Goal: Check status: Check status

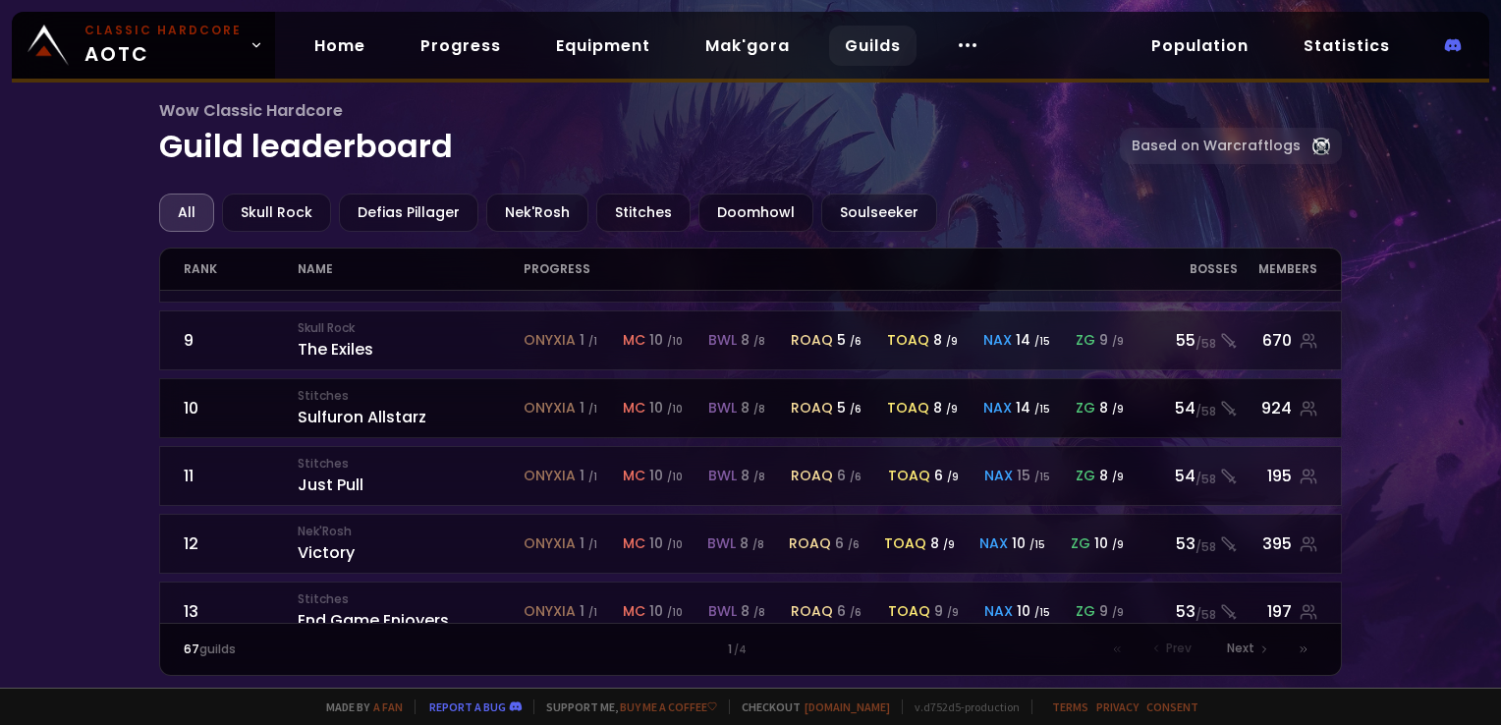
scroll to position [589, 0]
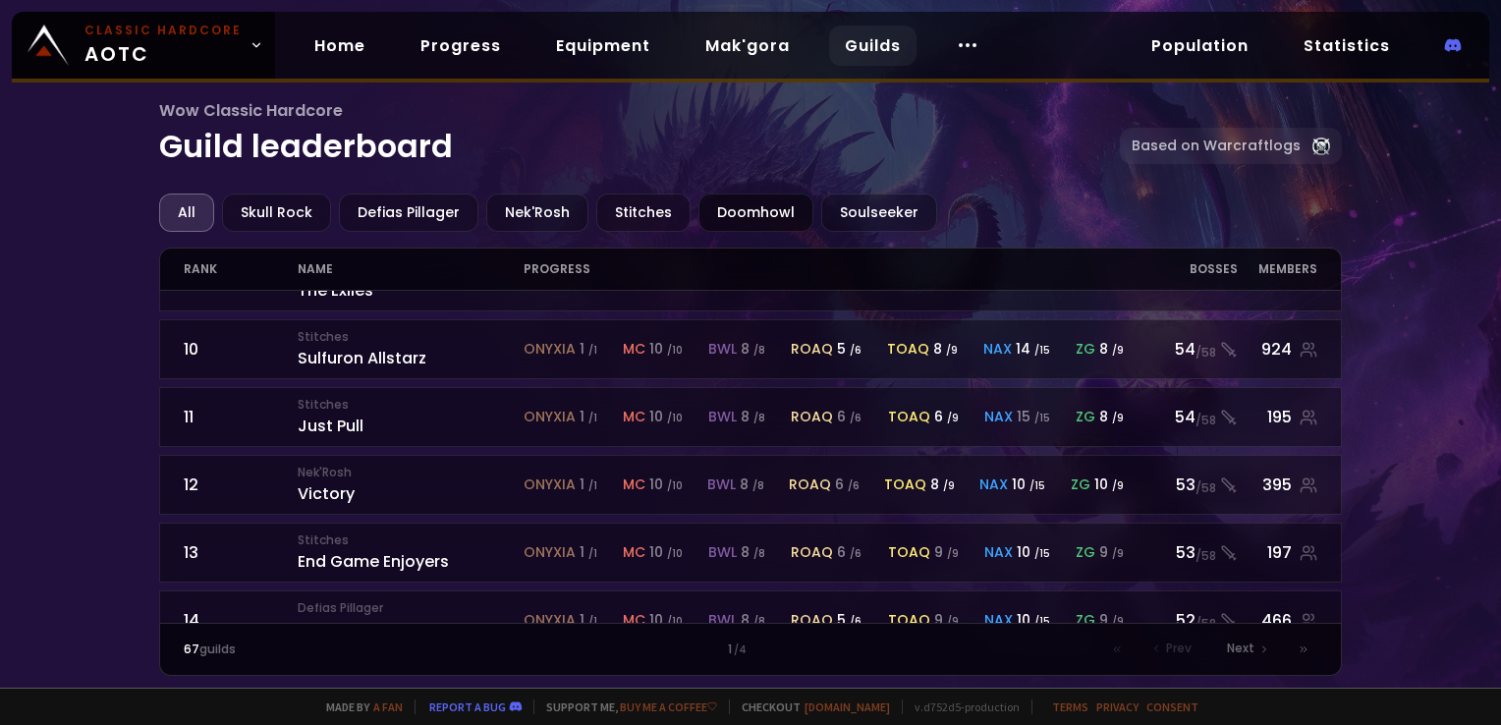
click at [743, 203] on div "Doomhowl" at bounding box center [755, 212] width 115 height 38
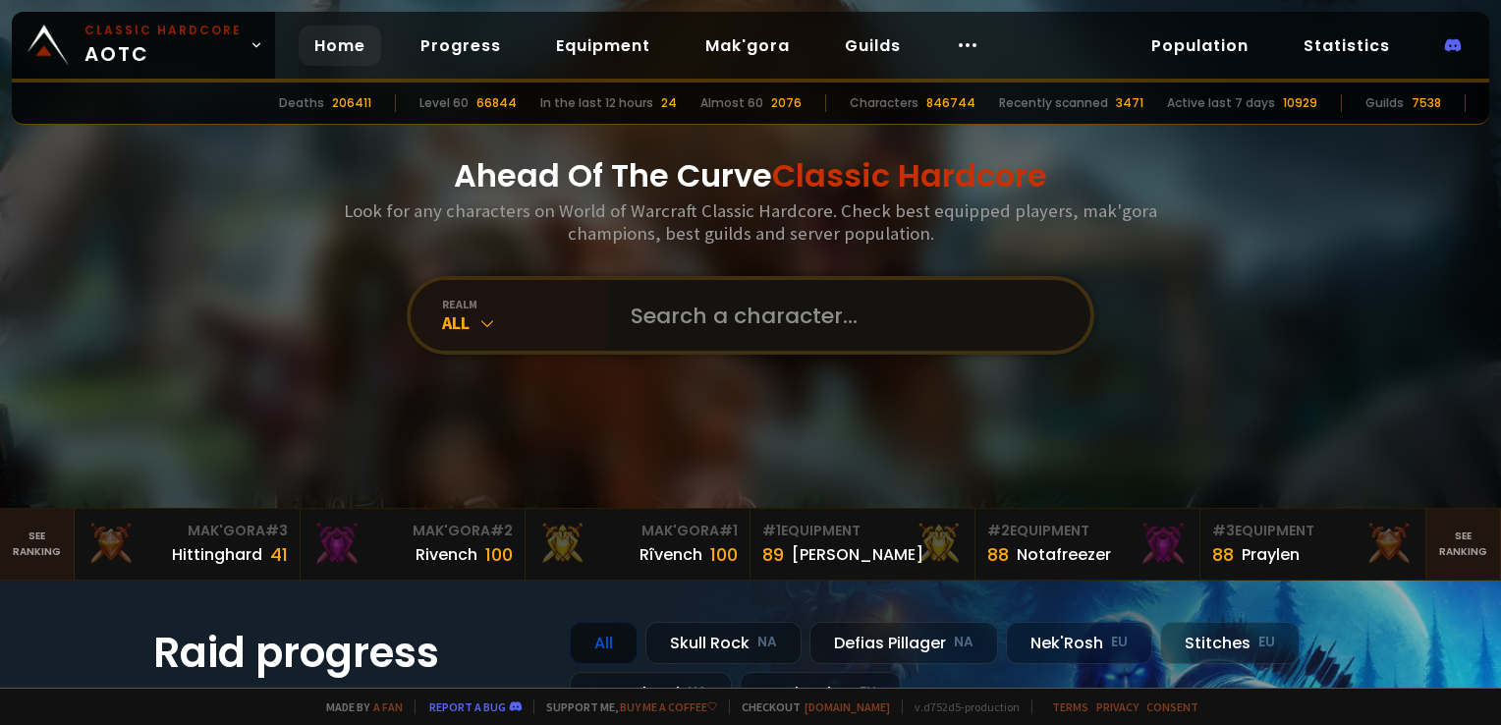
click at [752, 320] on input "text" at bounding box center [843, 315] width 448 height 71
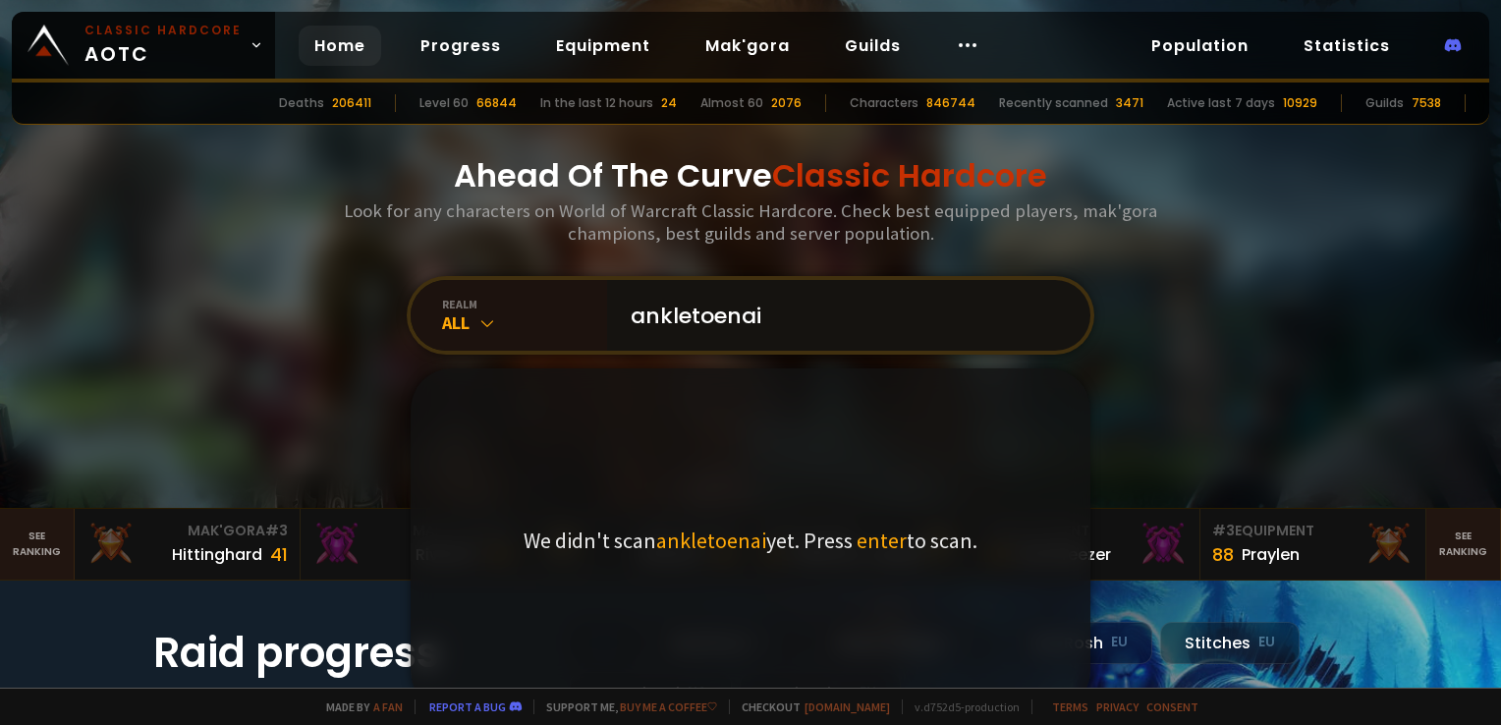
type input "ankletoenail"
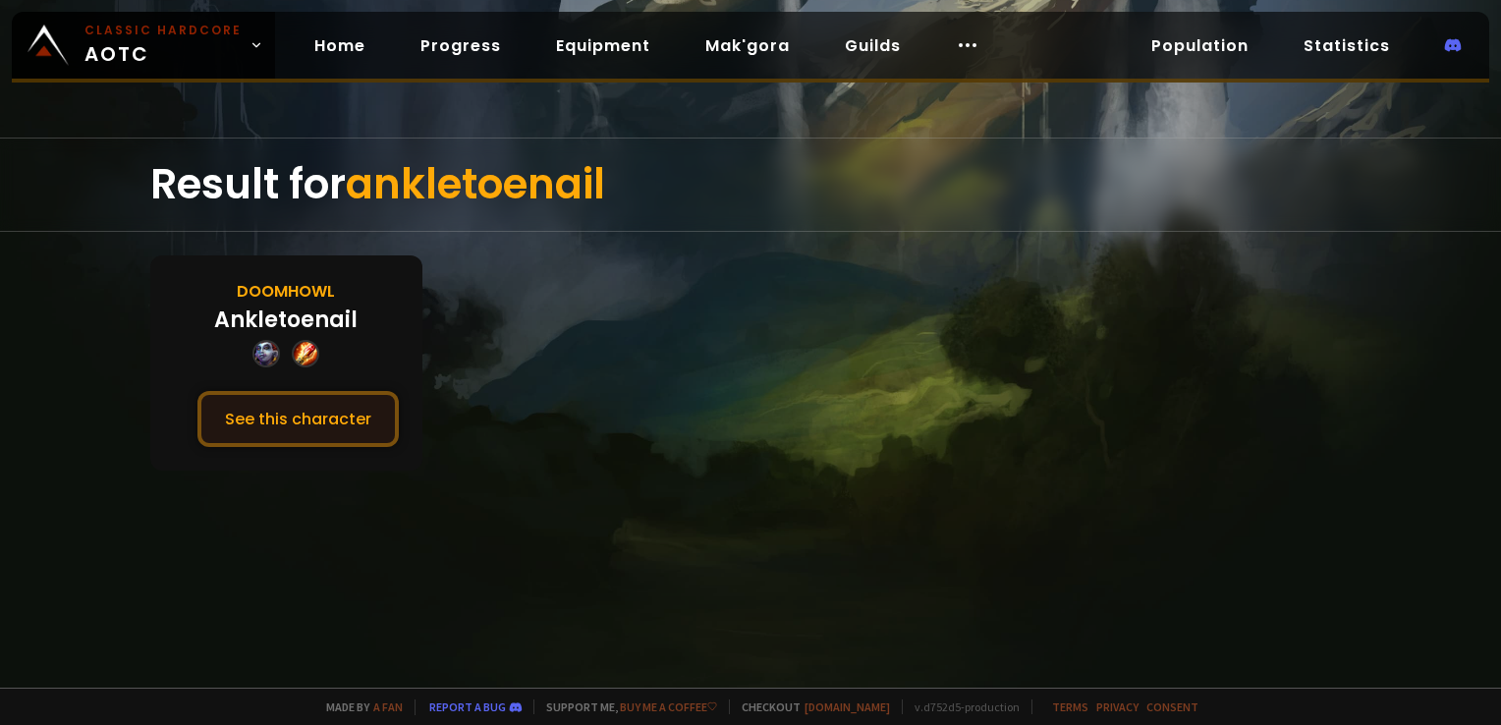
click at [294, 424] on button "See this character" at bounding box center [297, 419] width 201 height 56
